Goal: Transaction & Acquisition: Purchase product/service

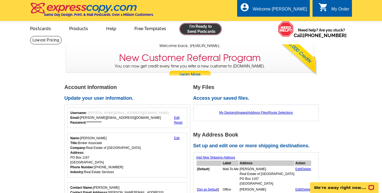
click at [197, 28] on link at bounding box center [200, 29] width 41 height 11
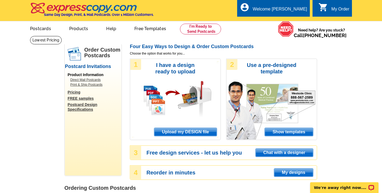
click at [194, 132] on span "Upload my DESIGN file" at bounding box center [185, 132] width 63 height 8
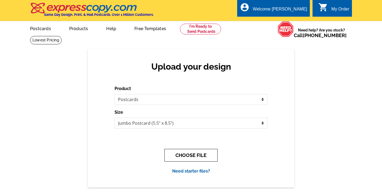
click at [195, 156] on button "CHOOSE FILE" at bounding box center [191, 155] width 53 height 13
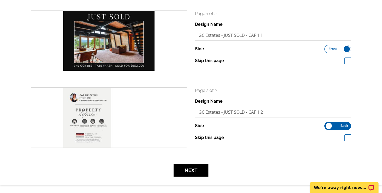
scroll to position [79, 0]
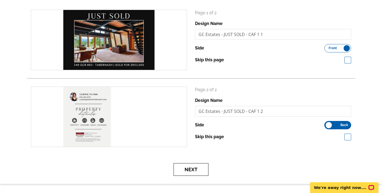
click at [195, 165] on button "Next" at bounding box center [191, 169] width 35 height 13
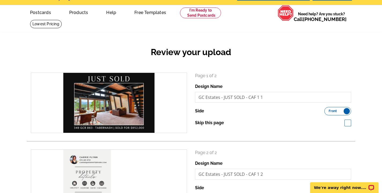
scroll to position [0, 0]
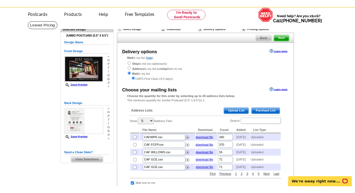
scroll to position [20, 0]
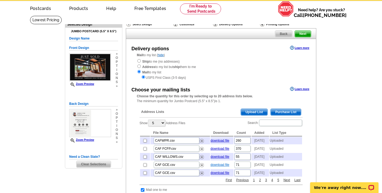
click at [217, 167] on link "download file" at bounding box center [220, 165] width 19 height 4
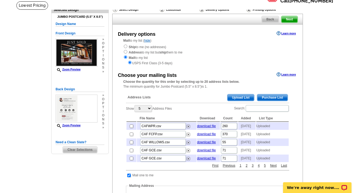
scroll to position [34, 0]
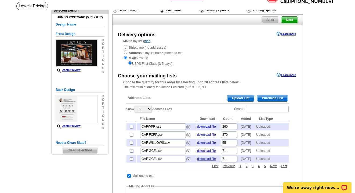
click at [131, 153] on input "checkbox" at bounding box center [131, 150] width 3 height 3
checkbox input "true"
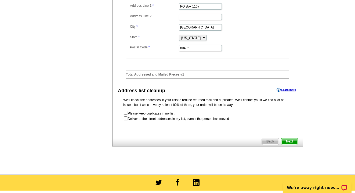
scroll to position [246, 0]
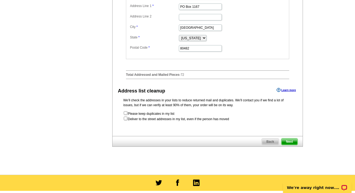
click at [288, 145] on span "Next" at bounding box center [289, 141] width 16 height 6
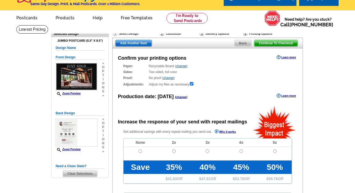
radio input "false"
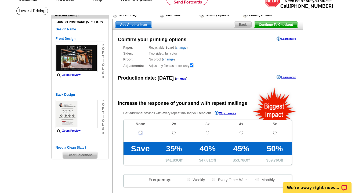
click at [140, 134] on input "radio" at bounding box center [140, 132] width 3 height 3
radio input "true"
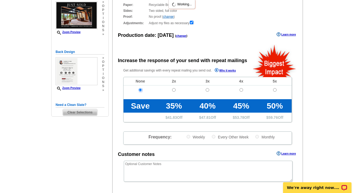
scroll to position [184, 0]
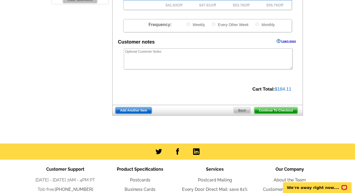
click at [288, 111] on span "Continue To Checkout" at bounding box center [275, 110] width 43 height 6
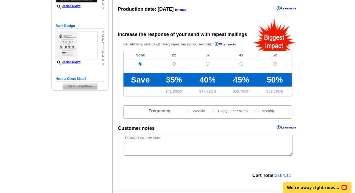
scroll to position [0, 0]
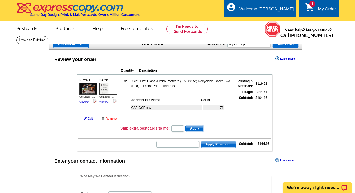
click at [181, 139] on td "Apply Promotion Subtotal: $164.16" at bounding box center [175, 143] width 194 height 9
click at [181, 144] on input "text" at bounding box center [177, 144] width 43 height 6
paste input "GROW0725"
type input "GROW0725"
click at [221, 143] on span "Apply Promotion" at bounding box center [218, 144] width 35 height 6
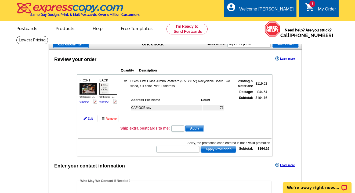
click at [178, 146] on form "Apply Promotion" at bounding box center [196, 149] width 81 height 8
click at [173, 150] on input "text" at bounding box center [177, 149] width 43 height 6
paste input "GROW0824"
type input "GROW0824"
click at [220, 150] on span "Apply Promotion" at bounding box center [218, 149] width 35 height 6
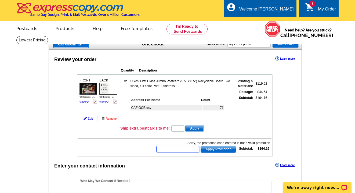
click at [193, 149] on input "text" at bounding box center [177, 149] width 43 height 6
paste input "GROW0824"
type input "GROW0824"
click at [216, 150] on span "Apply Promotion" at bounding box center [218, 149] width 35 height 6
click at [191, 151] on input "text" at bounding box center [177, 149] width 43 height 6
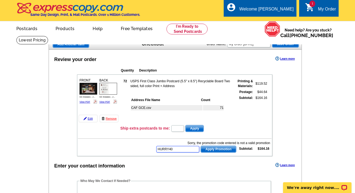
type input "HURRY40"
click at [223, 150] on span "Apply Promotion" at bounding box center [218, 149] width 35 height 6
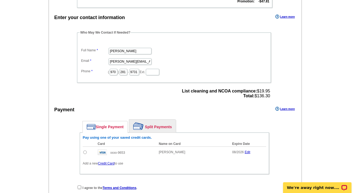
scroll to position [212, 0]
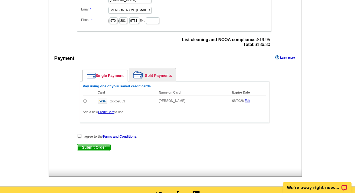
click at [85, 101] on input "radio" at bounding box center [84, 100] width 3 height 3
radio input "true"
click at [79, 135] on input "checkbox" at bounding box center [79, 135] width 3 height 3
checkbox input "true"
click at [92, 147] on span "Submit Order" at bounding box center [93, 147] width 33 height 6
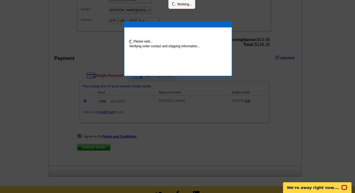
scroll to position [210, 0]
